Goal: Task Accomplishment & Management: Use online tool/utility

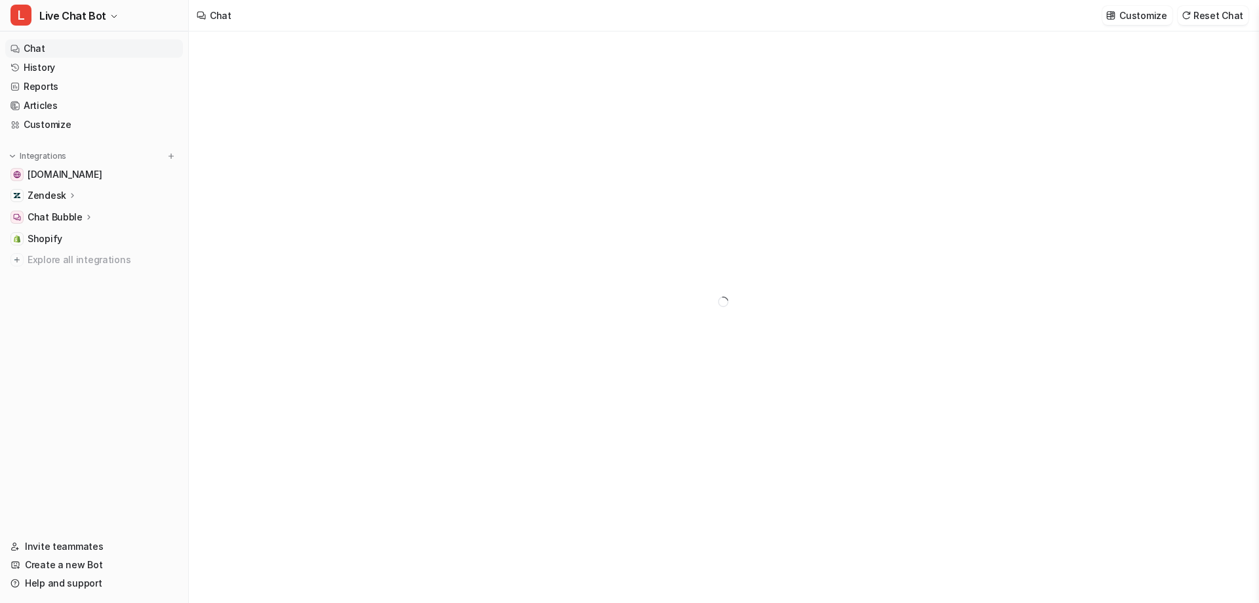
type textarea "**********"
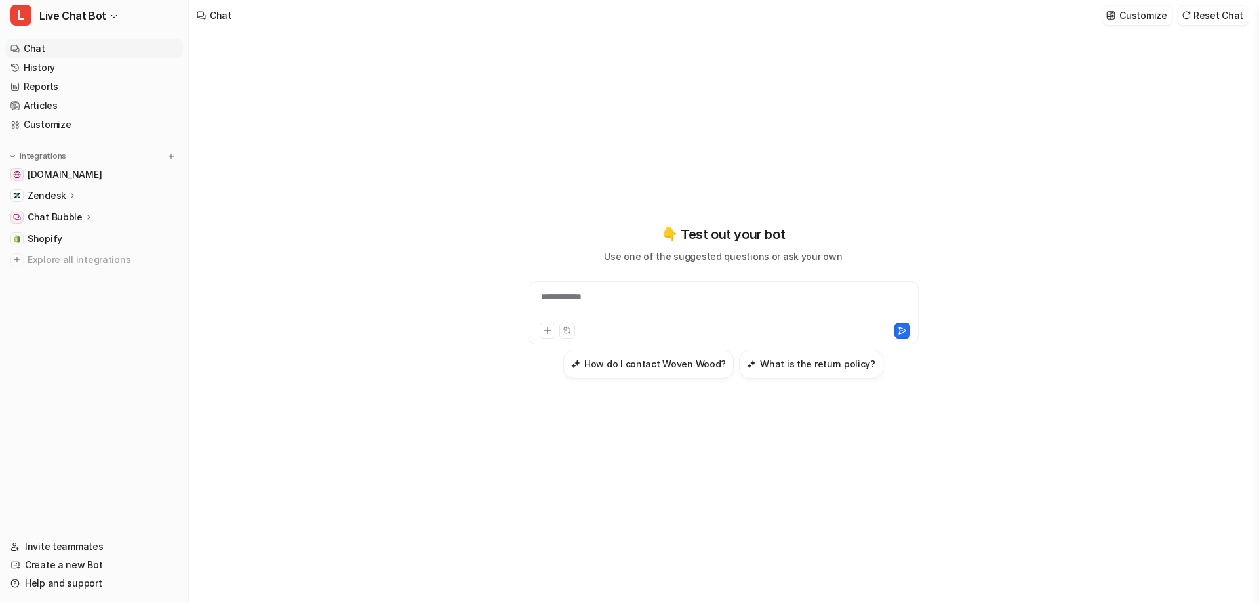
click at [76, 221] on p "Chat Bubble" at bounding box center [55, 217] width 55 height 13
click at [78, 239] on link "Overview" at bounding box center [101, 236] width 164 height 18
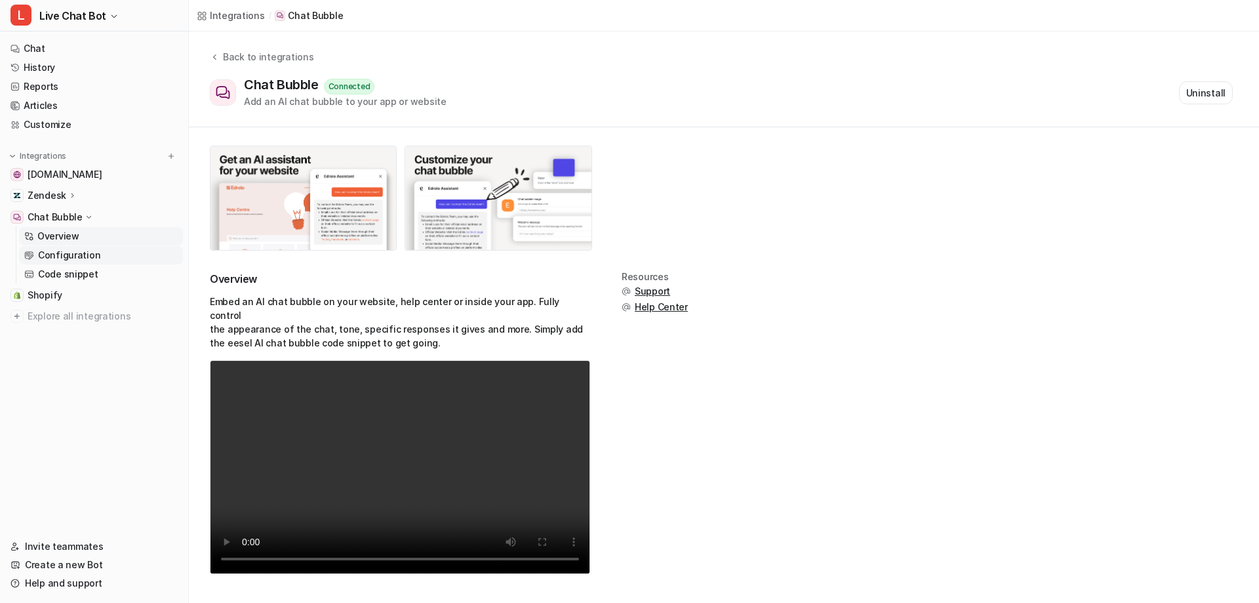
click at [74, 253] on p "Configuration" at bounding box center [69, 255] width 62 height 13
click at [75, 253] on p "Configuration" at bounding box center [69, 255] width 62 height 13
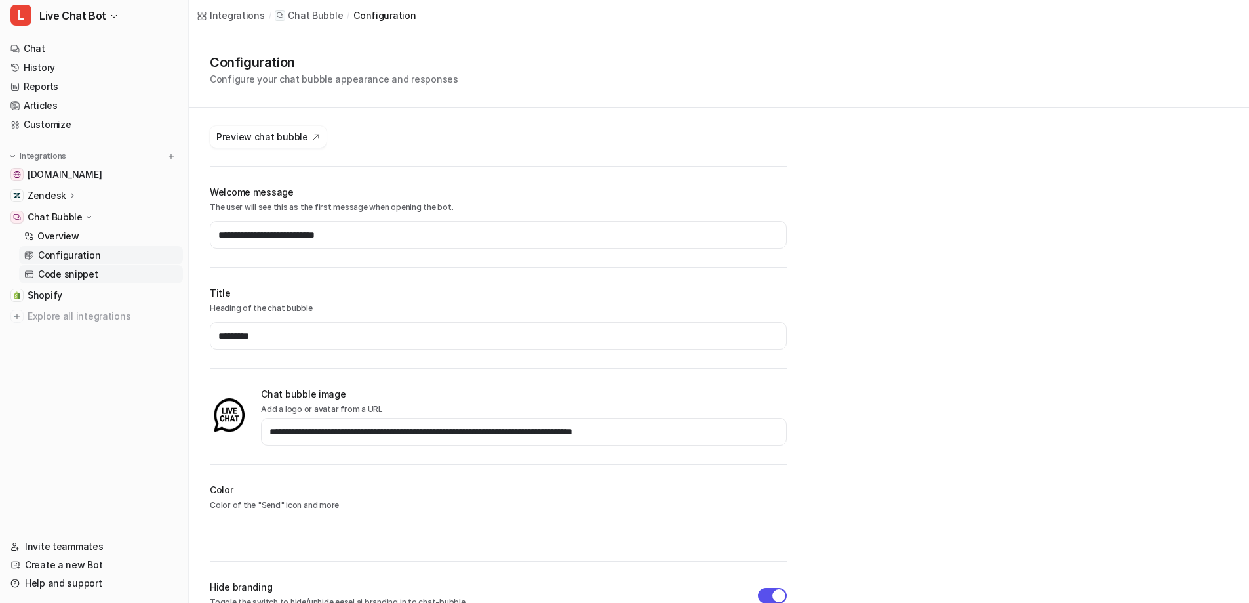
click at [73, 273] on p "Code snippet" at bounding box center [68, 274] width 60 height 13
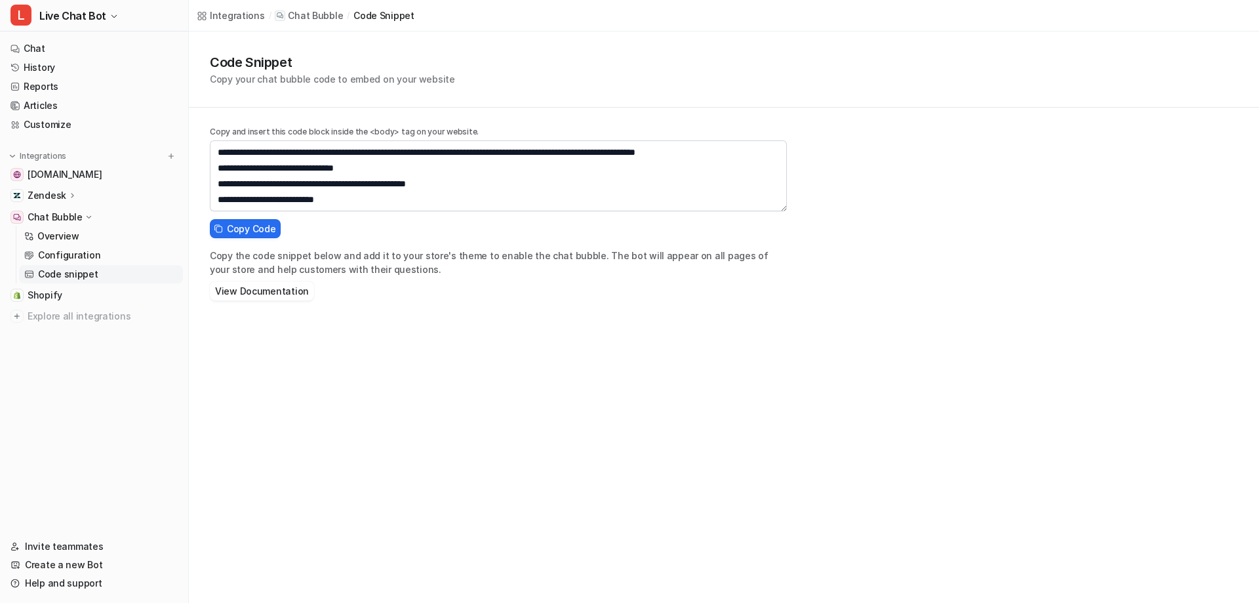
click at [84, 213] on icon at bounding box center [89, 217] width 10 height 9
click at [56, 214] on p "Chat Bubble" at bounding box center [55, 217] width 55 height 13
click at [45, 197] on p "Zendesk" at bounding box center [47, 195] width 39 height 13
click at [45, 209] on p "Overview" at bounding box center [58, 214] width 42 height 13
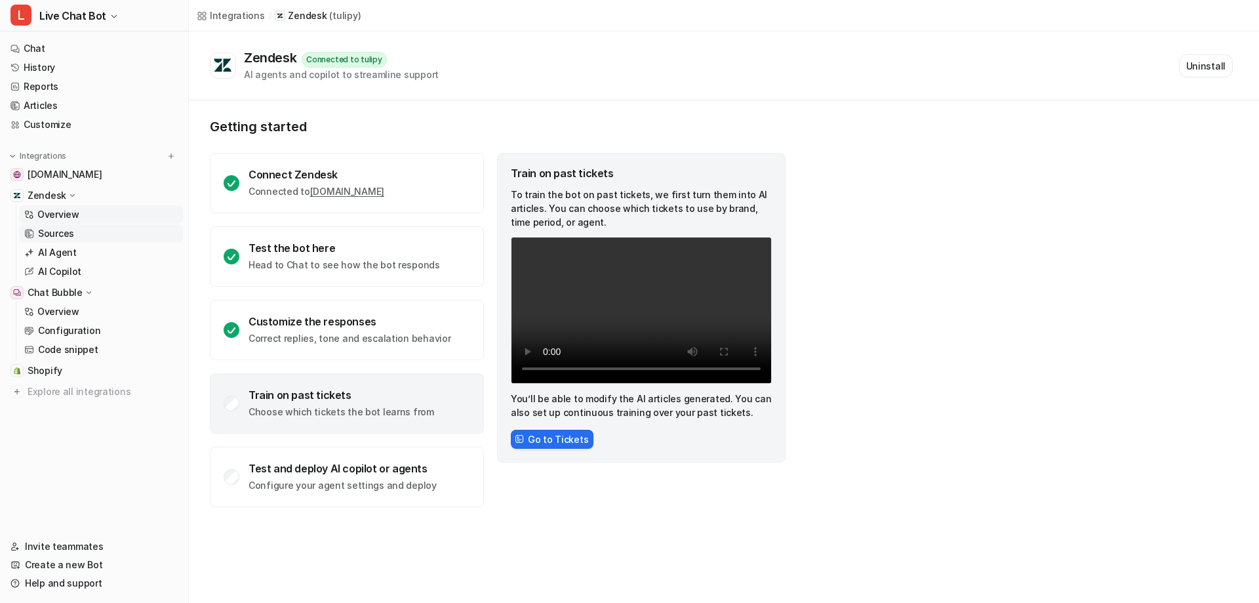
click at [45, 229] on p "Sources" at bounding box center [56, 233] width 36 height 13
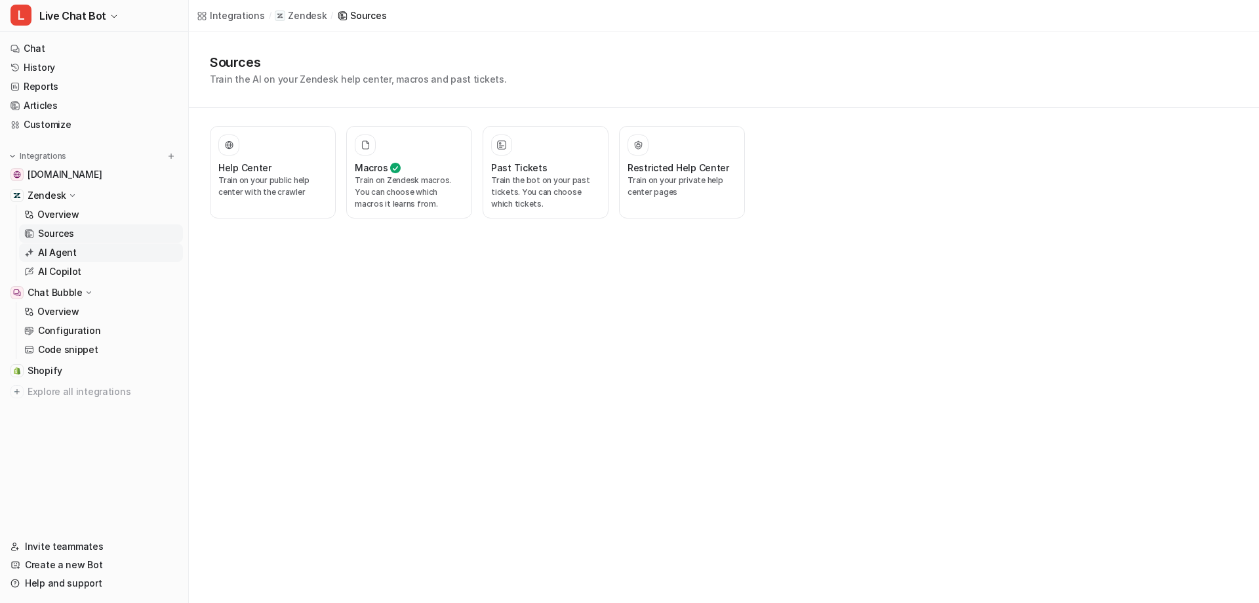
click at [47, 252] on p "AI Agent" at bounding box center [57, 252] width 39 height 13
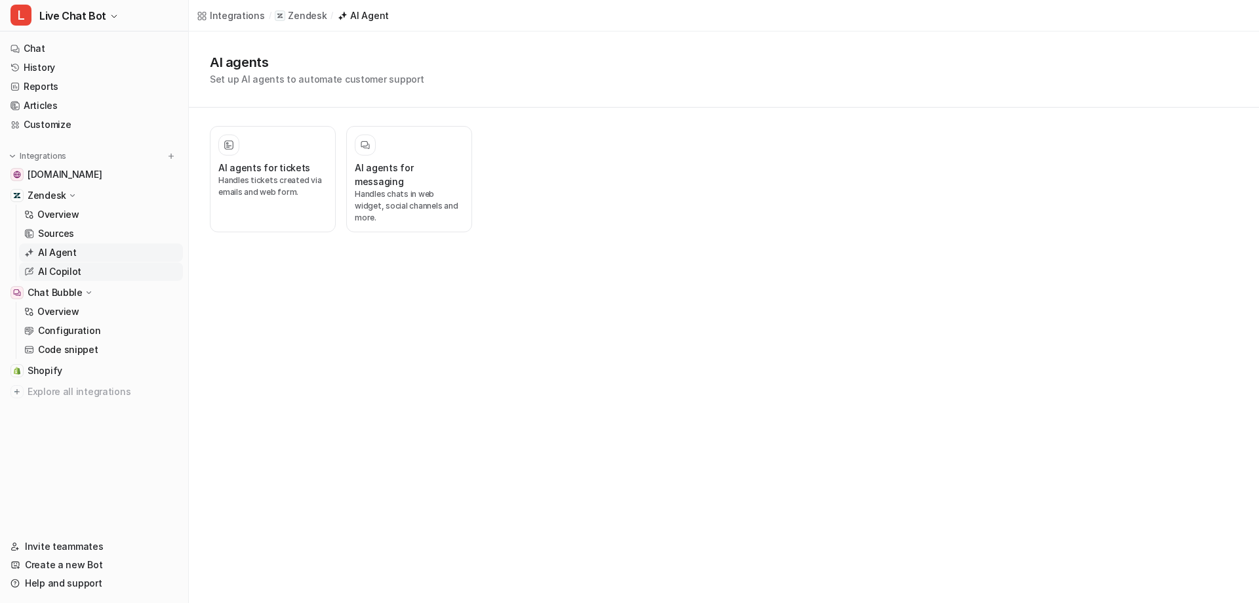
click at [55, 269] on p "AI Copilot" at bounding box center [59, 271] width 43 height 13
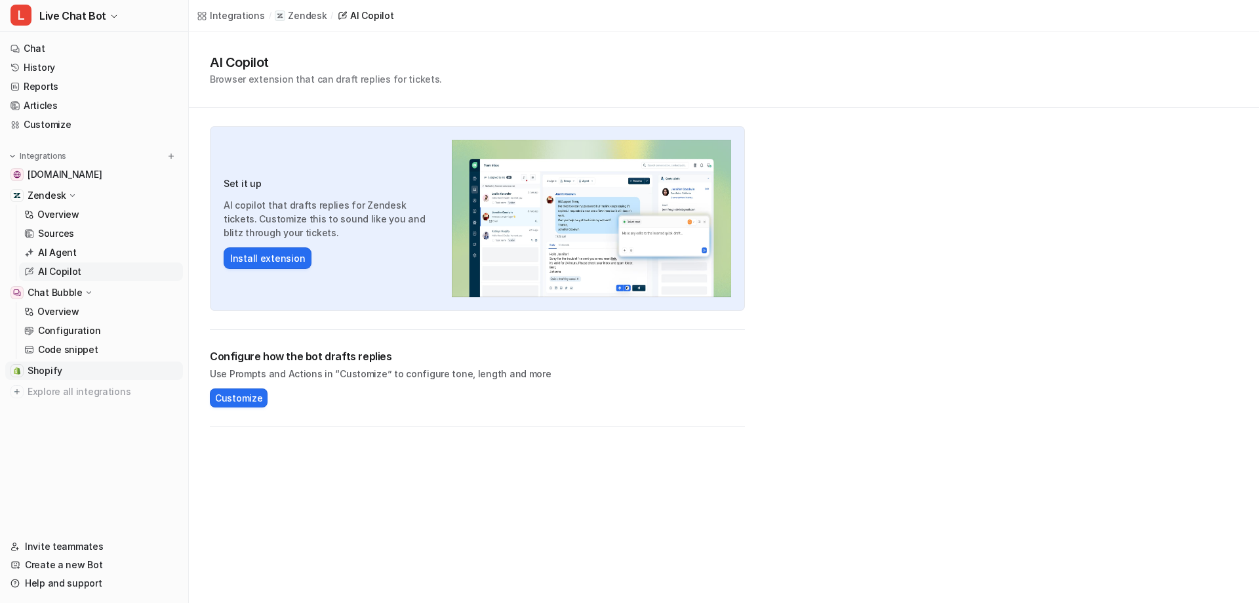
click at [50, 376] on span "Shopify" at bounding box center [45, 370] width 35 height 13
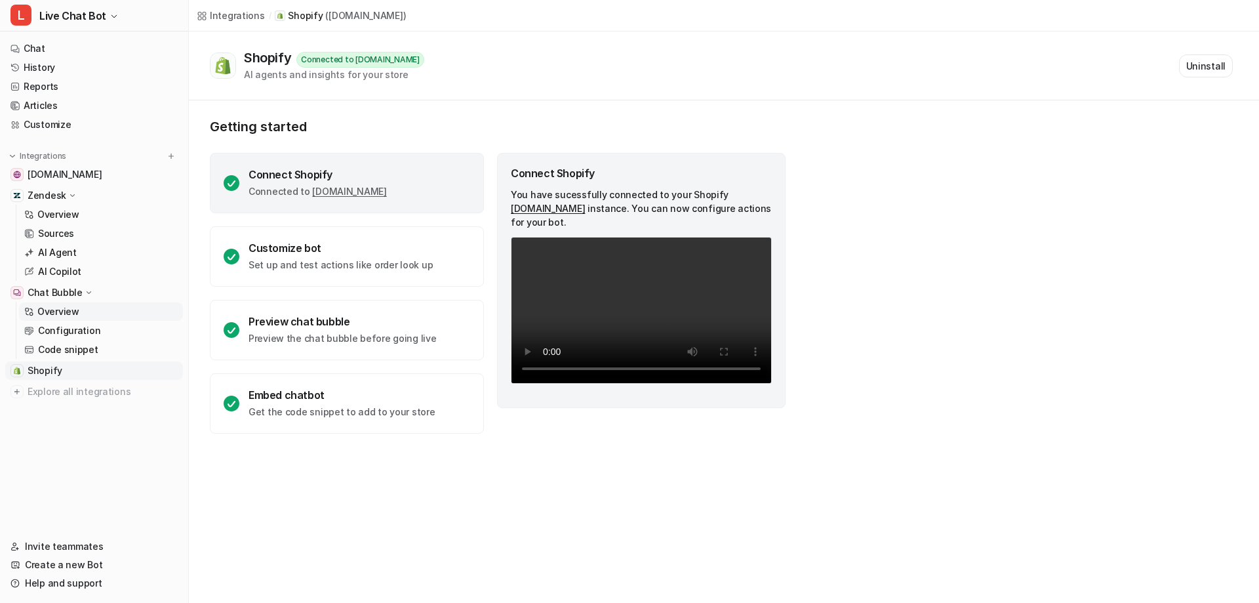
click at [55, 312] on p "Overview" at bounding box center [58, 311] width 42 height 13
